Goal: Find specific page/section: Find specific page/section

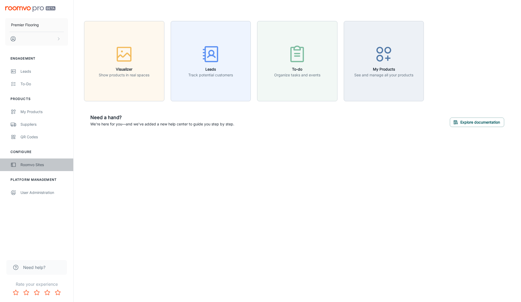
click at [30, 166] on div "Roomvo Sites" at bounding box center [43, 165] width 47 height 6
click at [29, 166] on div "Roomvo Sites" at bounding box center [43, 165] width 47 height 6
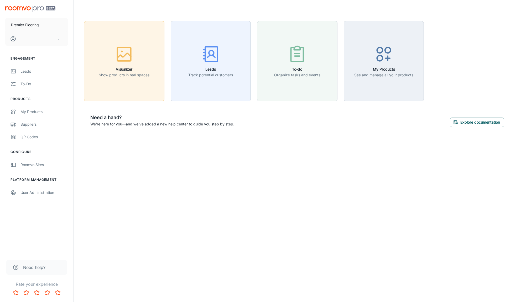
click at [124, 53] on icon "button" at bounding box center [124, 54] width 20 height 20
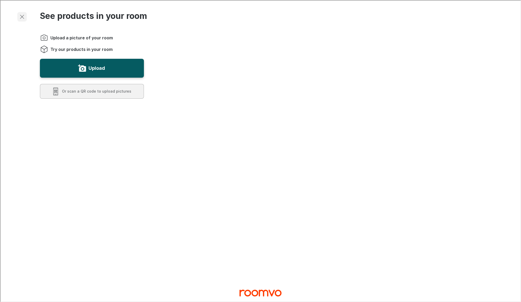
click at [22, 15] on icon "Exit visualizer" at bounding box center [21, 16] width 6 height 6
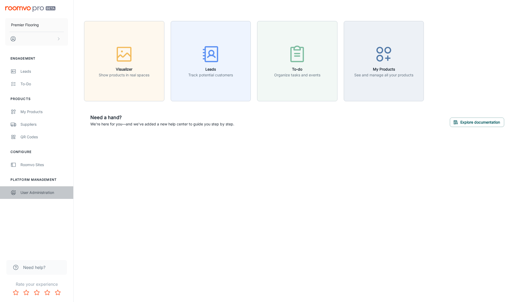
click at [38, 193] on div "User Administration" at bounding box center [43, 193] width 47 height 6
